Goal: Task Accomplishment & Management: Manage account settings

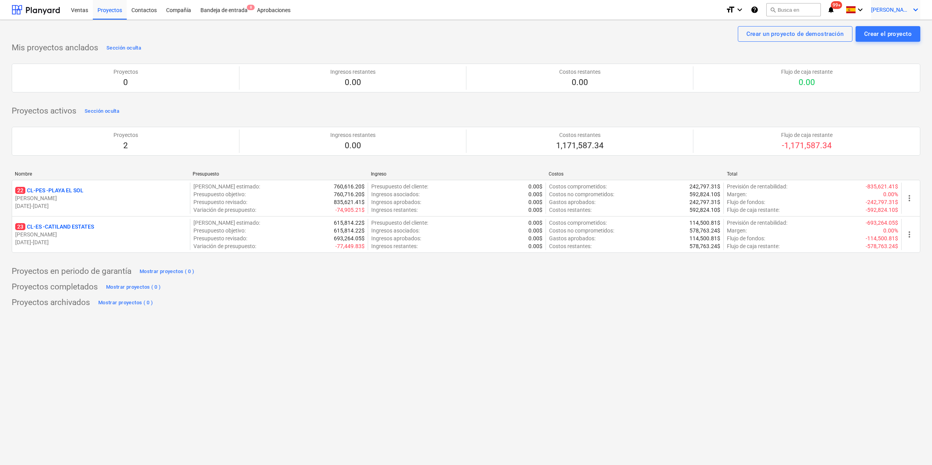
click at [896, 9] on span "[PERSON_NAME][GEOGRAPHIC_DATA]" at bounding box center [890, 10] width 39 height 6
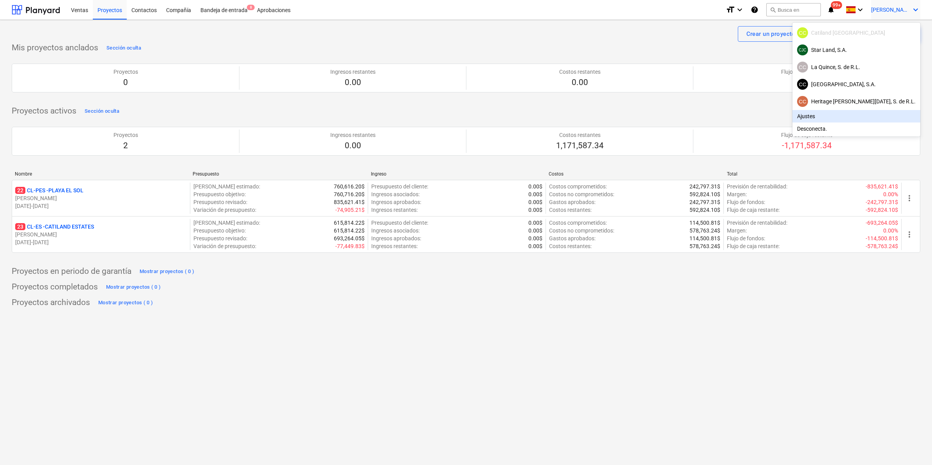
click at [857, 122] on div "Ajustes" at bounding box center [856, 116] width 128 height 12
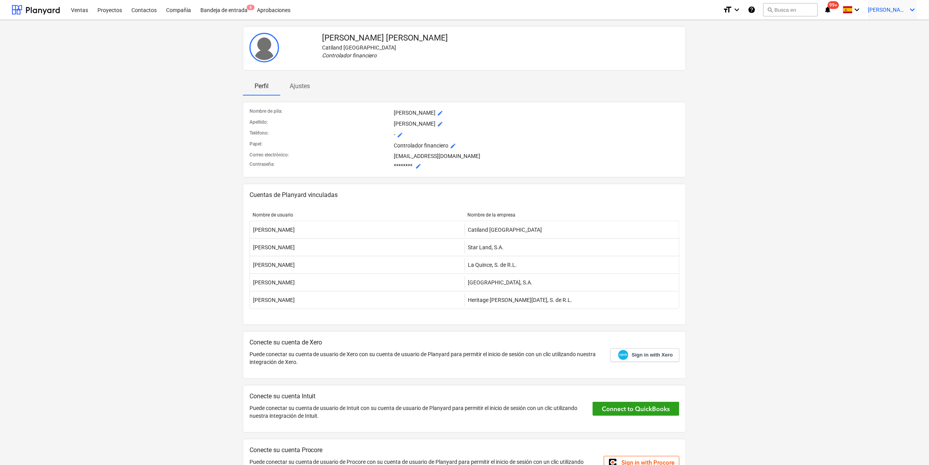
click at [914, 5] on icon "keyboard_arrow_down" at bounding box center [912, 9] width 9 height 9
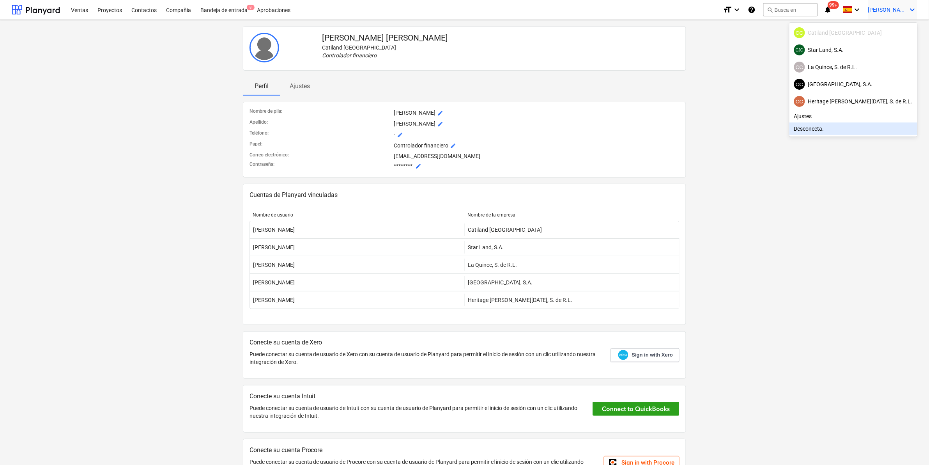
click at [870, 131] on div "Desconecta." at bounding box center [853, 128] width 128 height 12
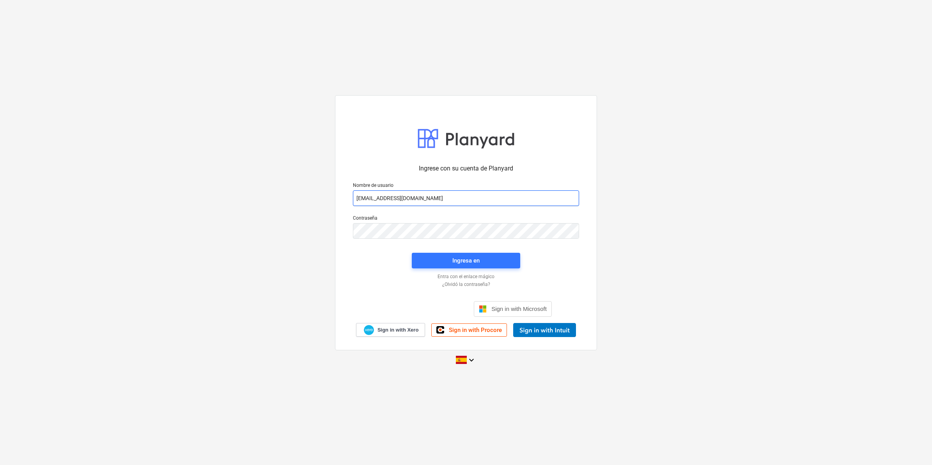
click at [454, 192] on input "[EMAIL_ADDRESS][DOMAIN_NAME]" at bounding box center [466, 198] width 226 height 16
type input "[EMAIL_ADDRESS][DOMAIN_NAME]"
click at [446, 259] on span "Ingresa en" at bounding box center [466, 260] width 90 height 10
